Goal: Transaction & Acquisition: Purchase product/service

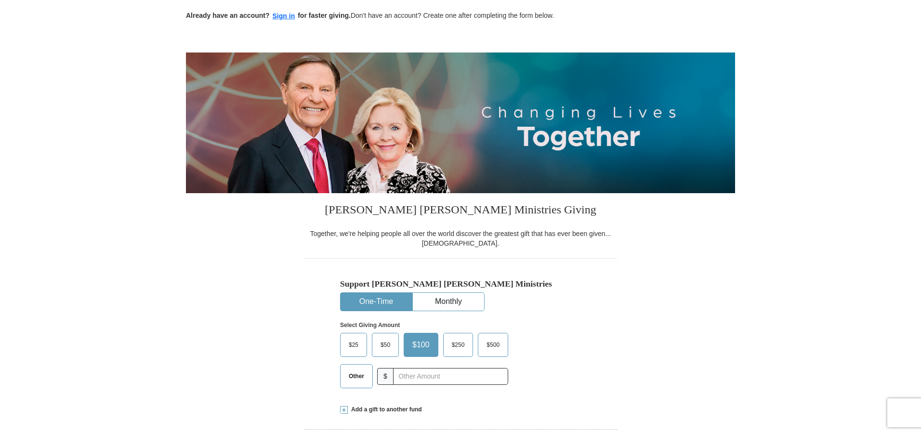
click at [386, 346] on span "$50" at bounding box center [385, 345] width 19 height 14
click at [0, 0] on input "$50" at bounding box center [0, 0] width 0 height 0
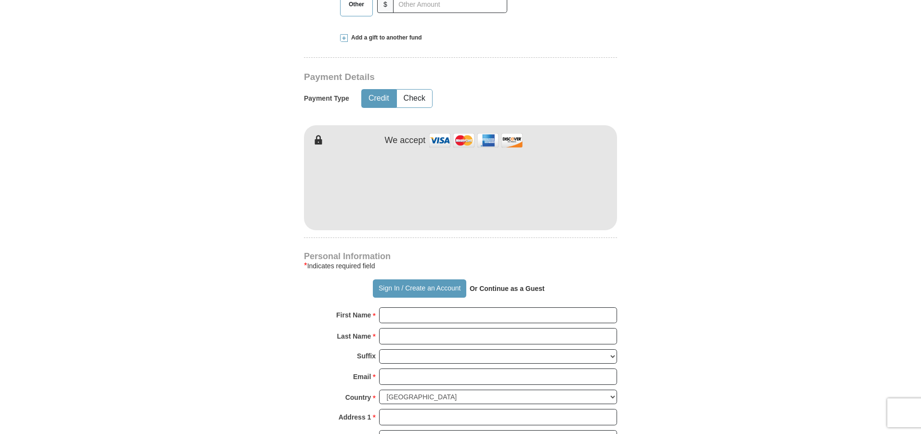
scroll to position [434, 0]
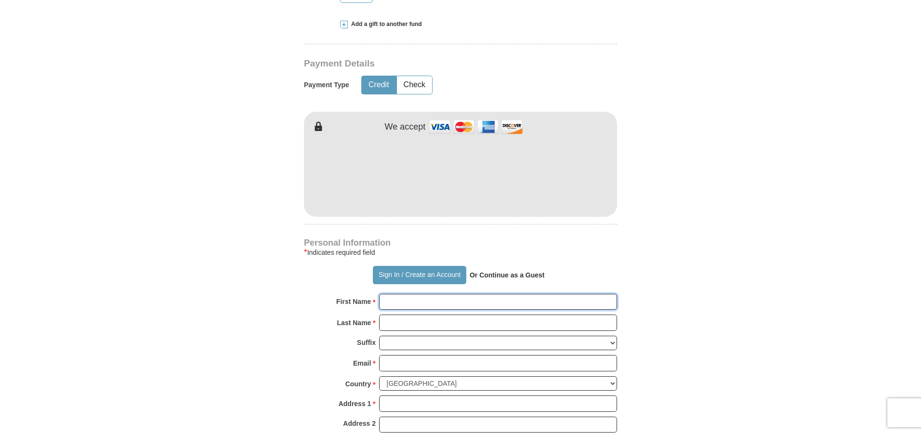
click at [413, 302] on input "First Name *" at bounding box center [498, 302] width 238 height 16
type input "[PERSON_NAME]"
click at [408, 324] on input "Last Name *" at bounding box center [498, 323] width 238 height 16
type input "[PERSON_NAME]"
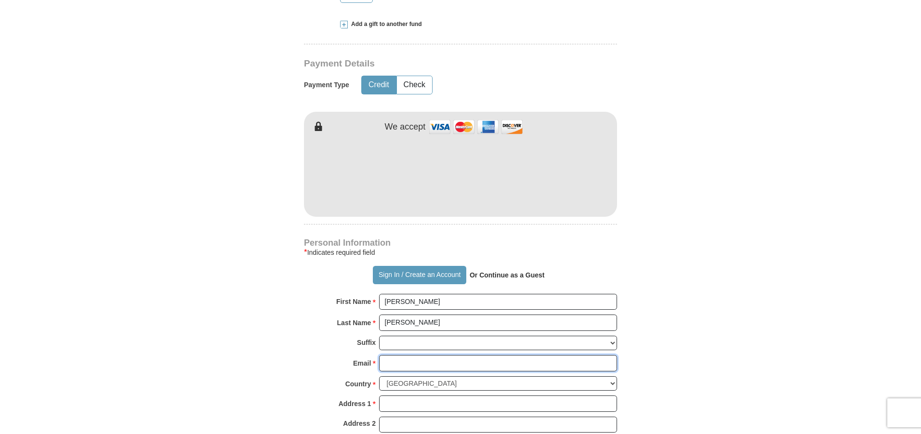
click at [405, 365] on input "Email *" at bounding box center [498, 363] width 238 height 16
type input "[EMAIL_ADDRESS][DOMAIN_NAME]"
type input "[STREET_ADDRESS]"
type input "[GEOGRAPHIC_DATA]"
select select "CT"
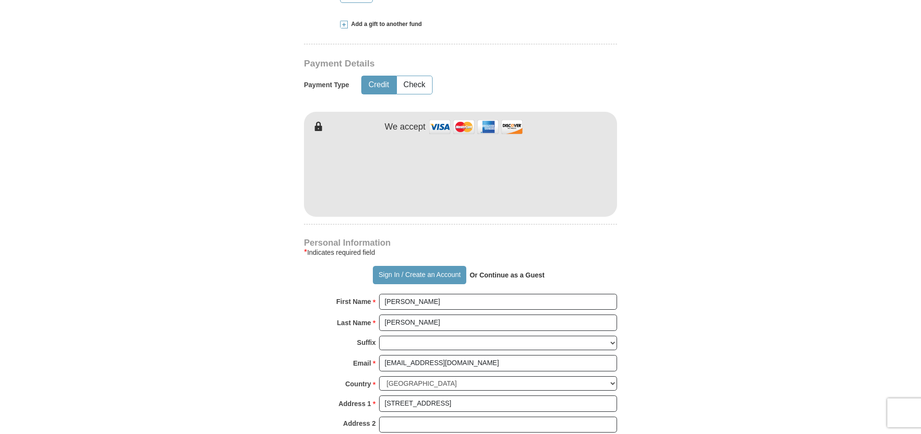
type input "06410-1017"
type input "2034156461"
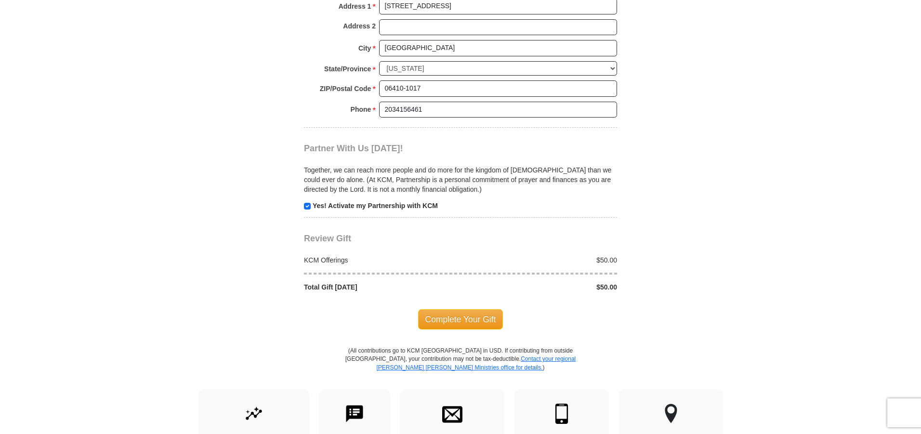
scroll to position [867, 0]
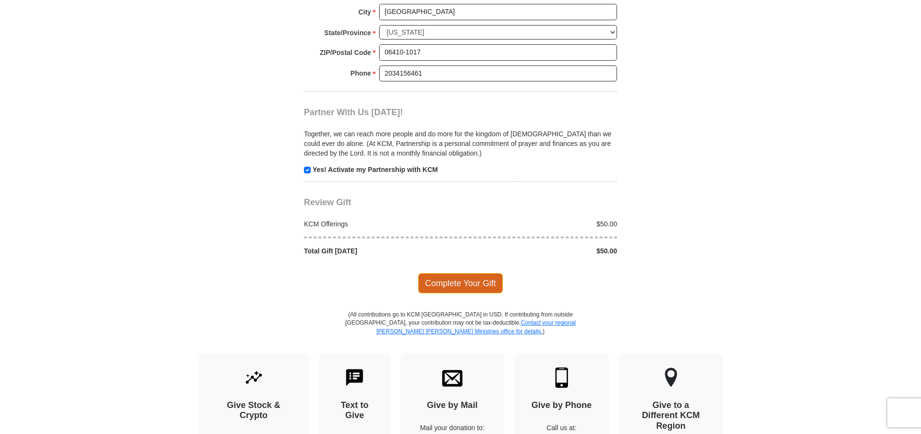
click at [473, 280] on span "Complete Your Gift" at bounding box center [460, 283] width 85 height 20
